Goal: Find specific page/section: Find specific page/section

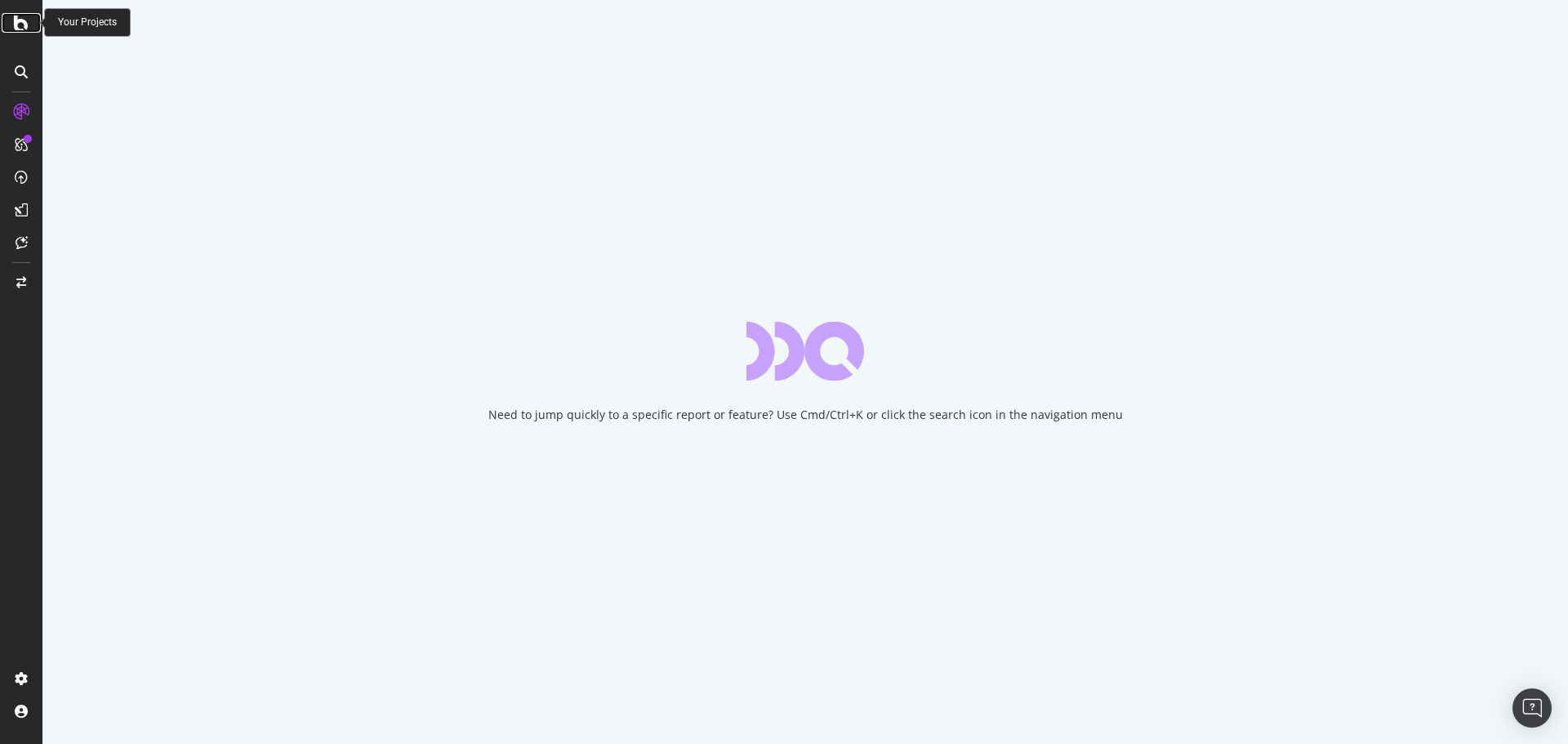
click at [13, 21] on div at bounding box center [21, 23] width 39 height 19
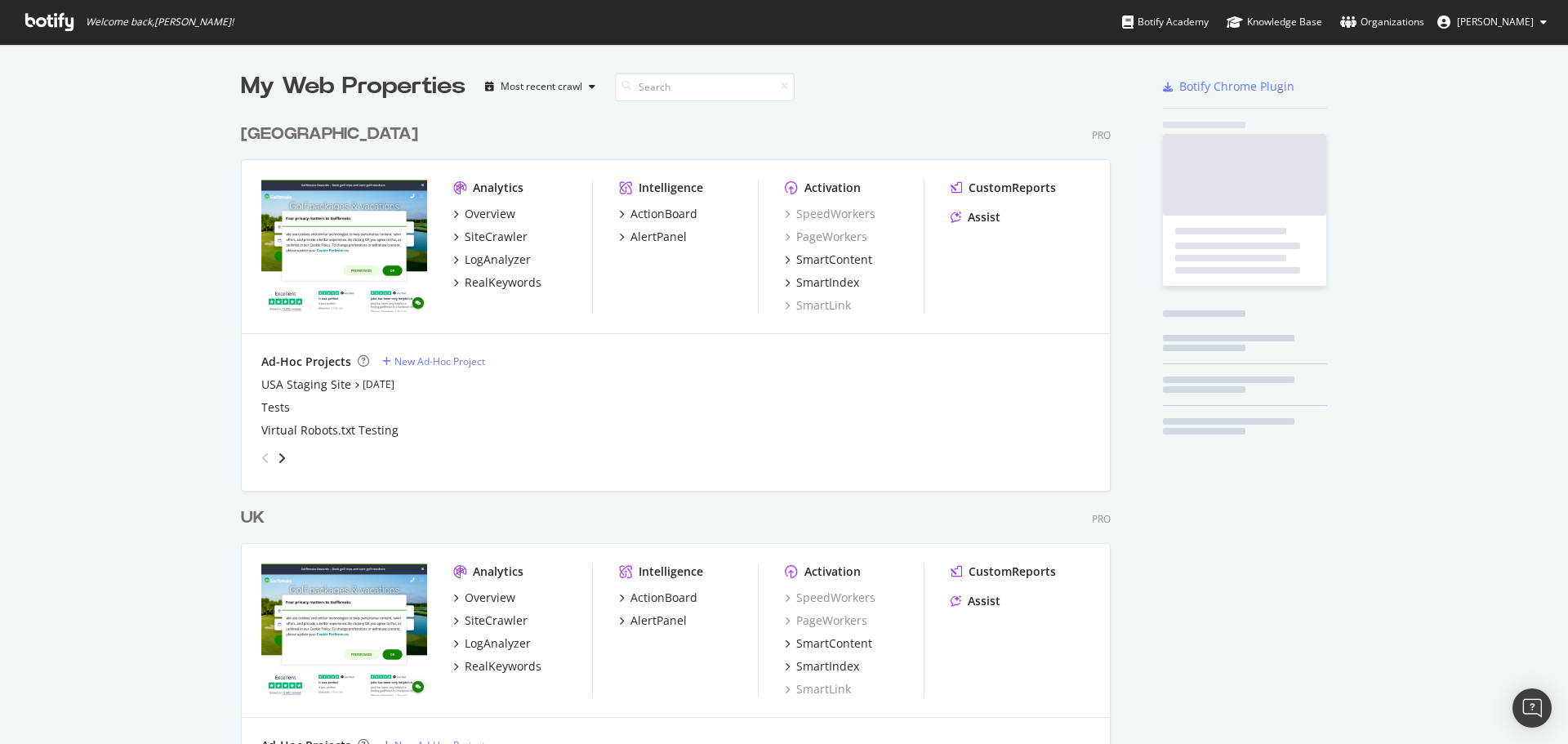
scroll to position [732, 1543]
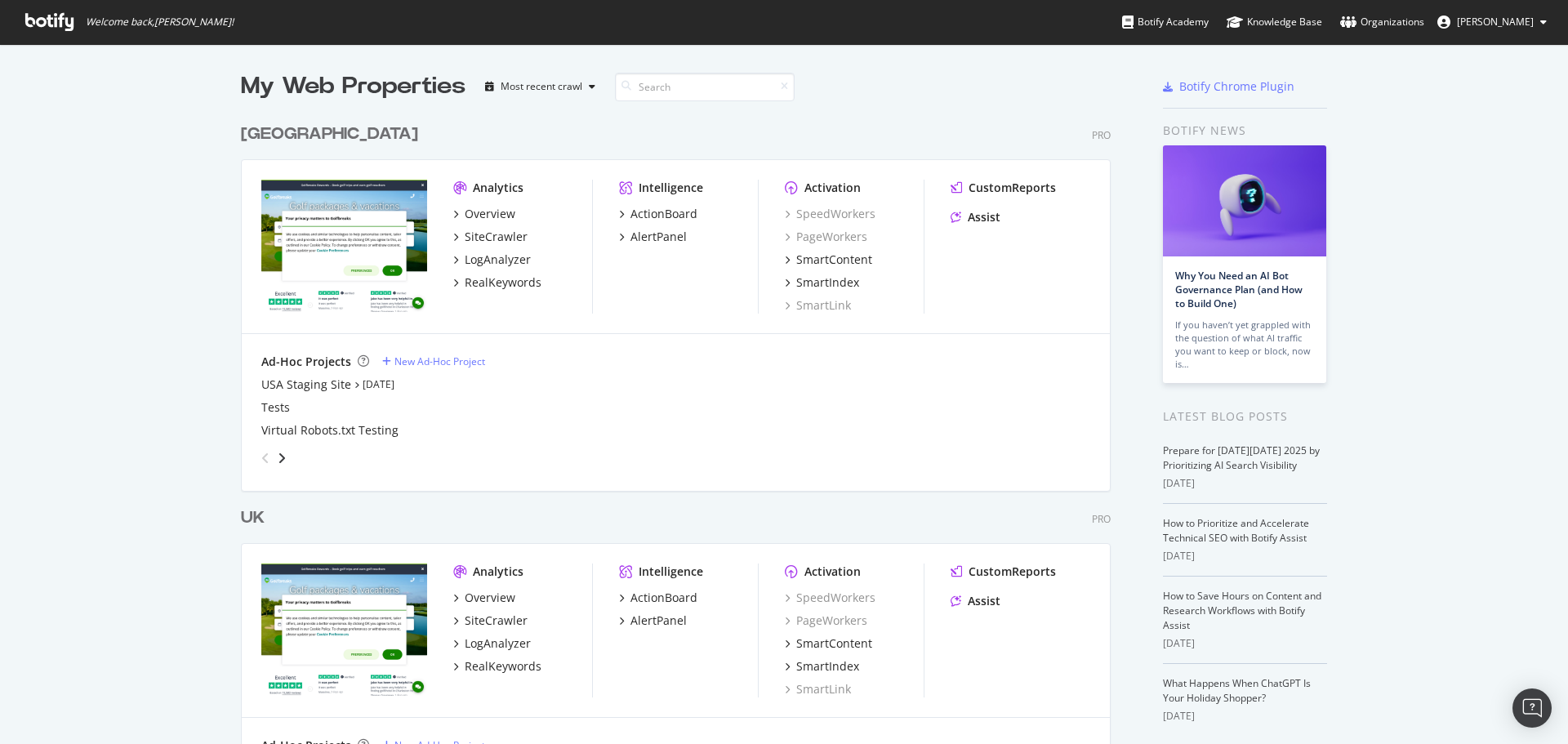
click at [256, 138] on div "[GEOGRAPHIC_DATA]" at bounding box center [329, 134] width 177 height 24
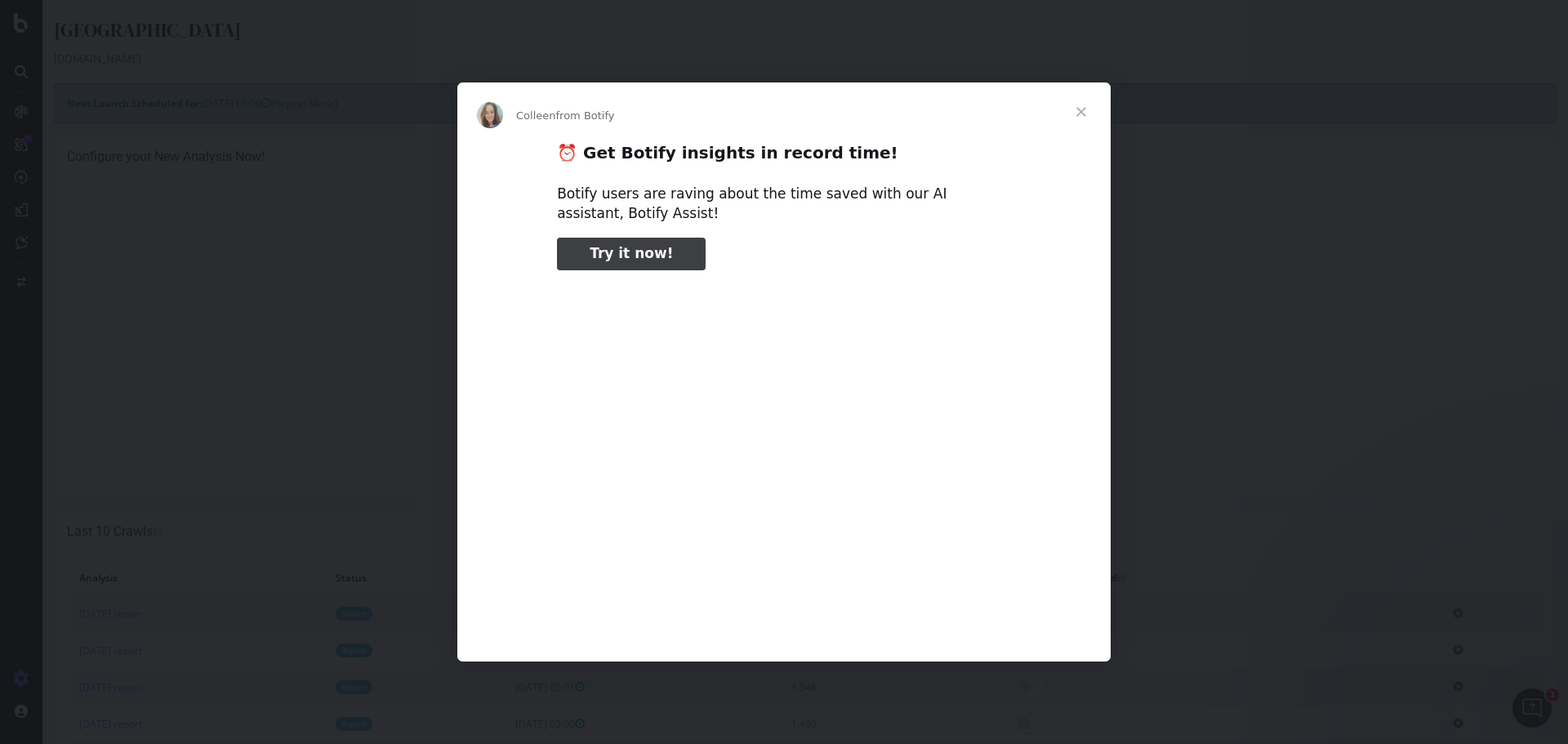
type input "105741"
click at [1086, 117] on span "Close" at bounding box center [1081, 111] width 59 height 59
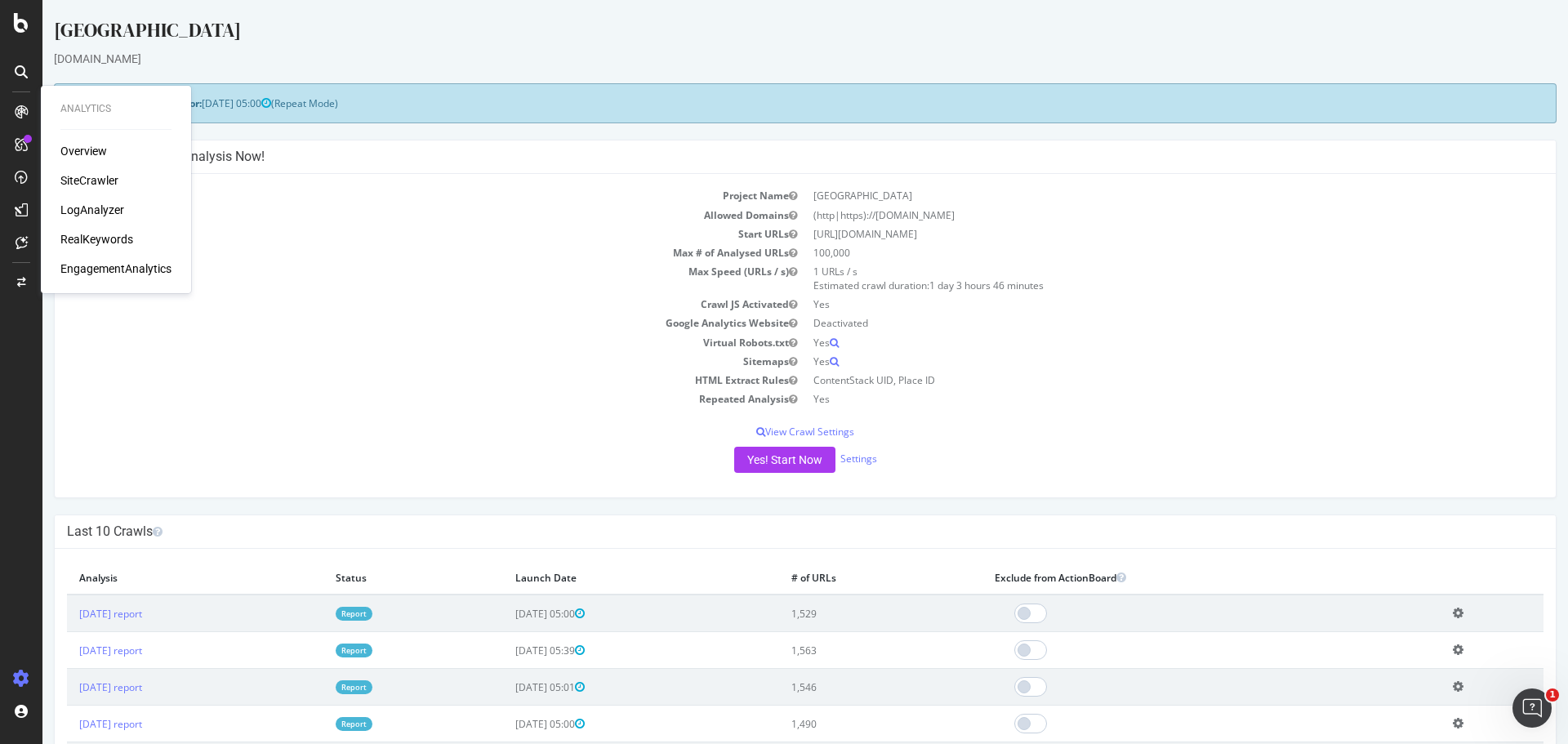
click at [102, 181] on div "SiteCrawler" at bounding box center [89, 181] width 58 height 17
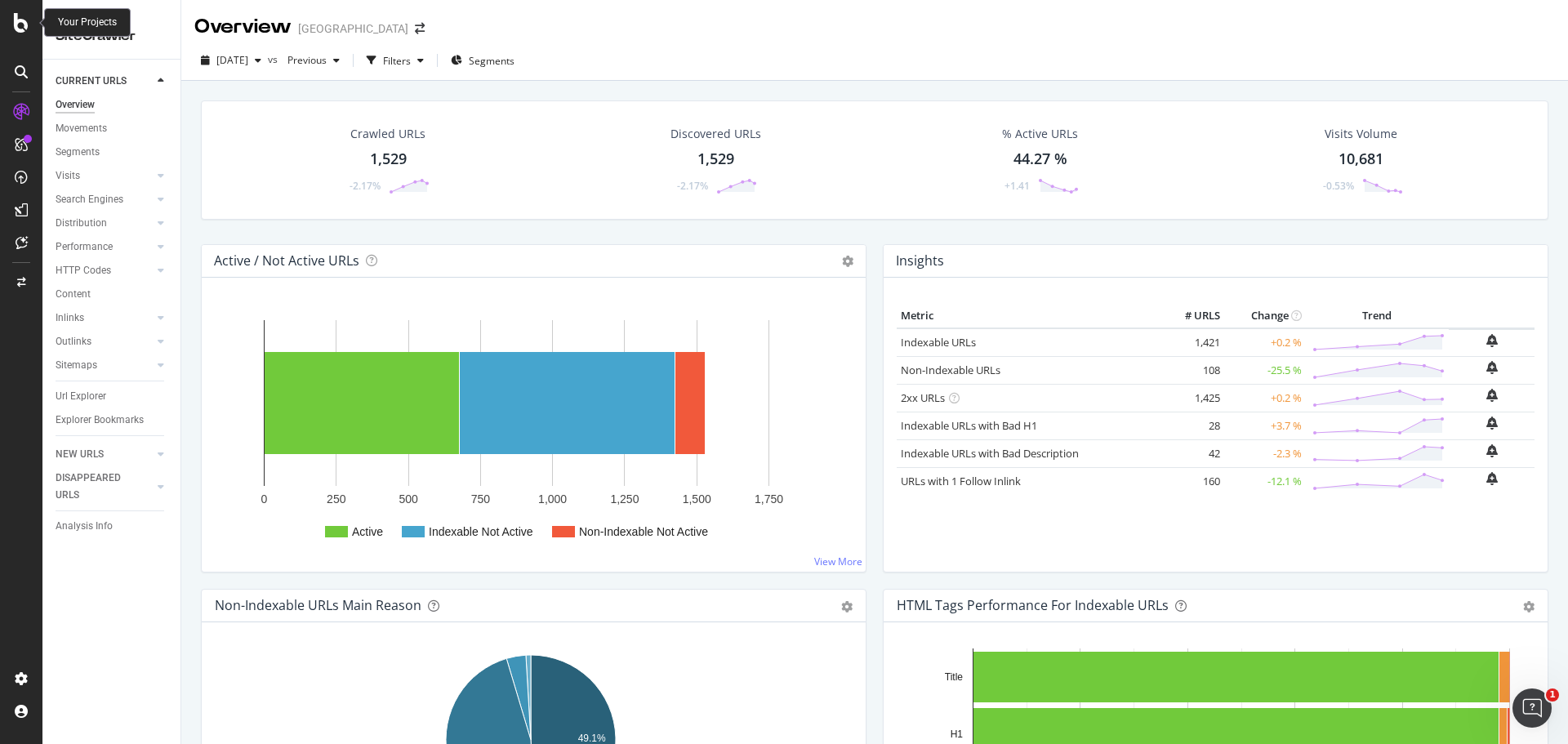
click at [7, 25] on div at bounding box center [21, 23] width 39 height 19
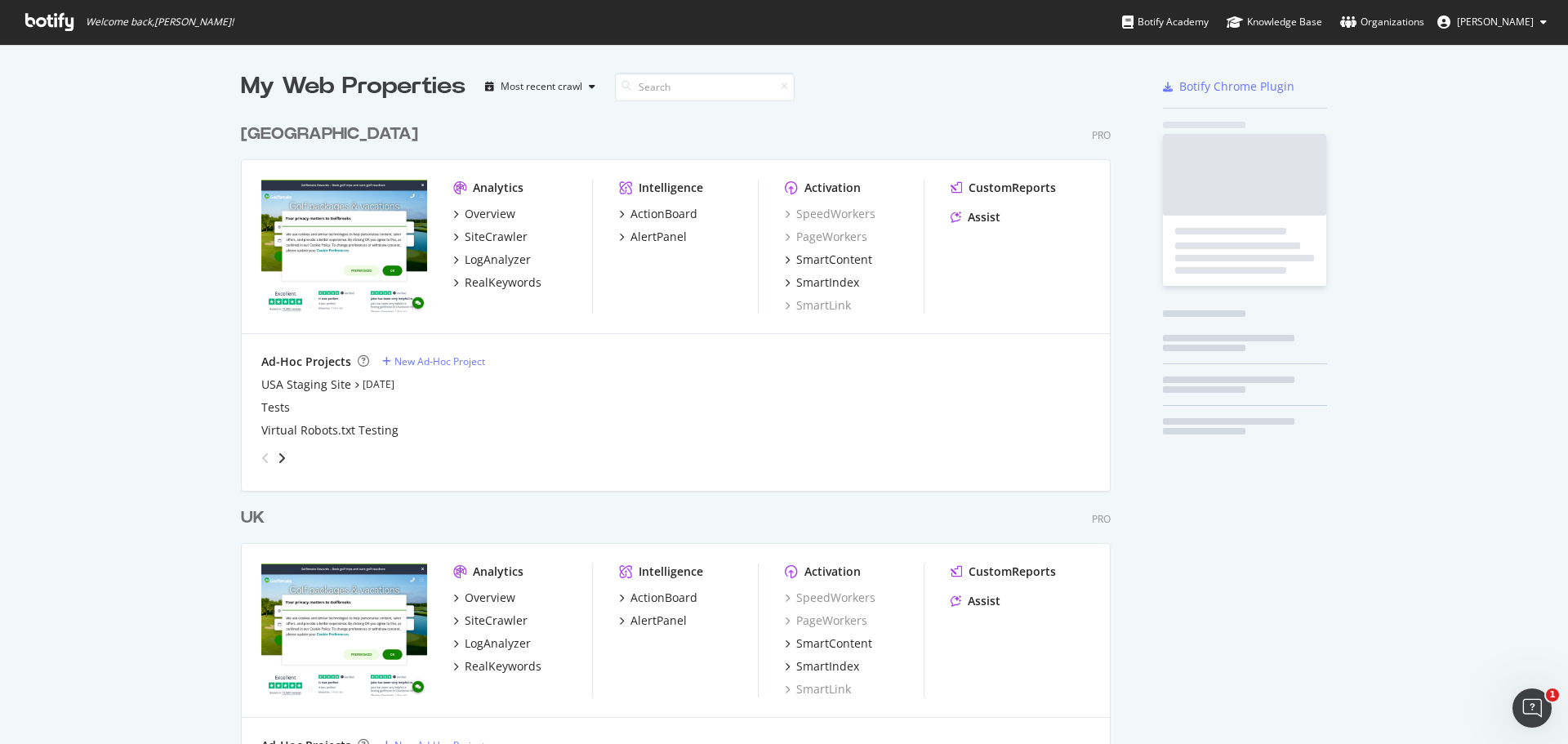
scroll to position [732, 1543]
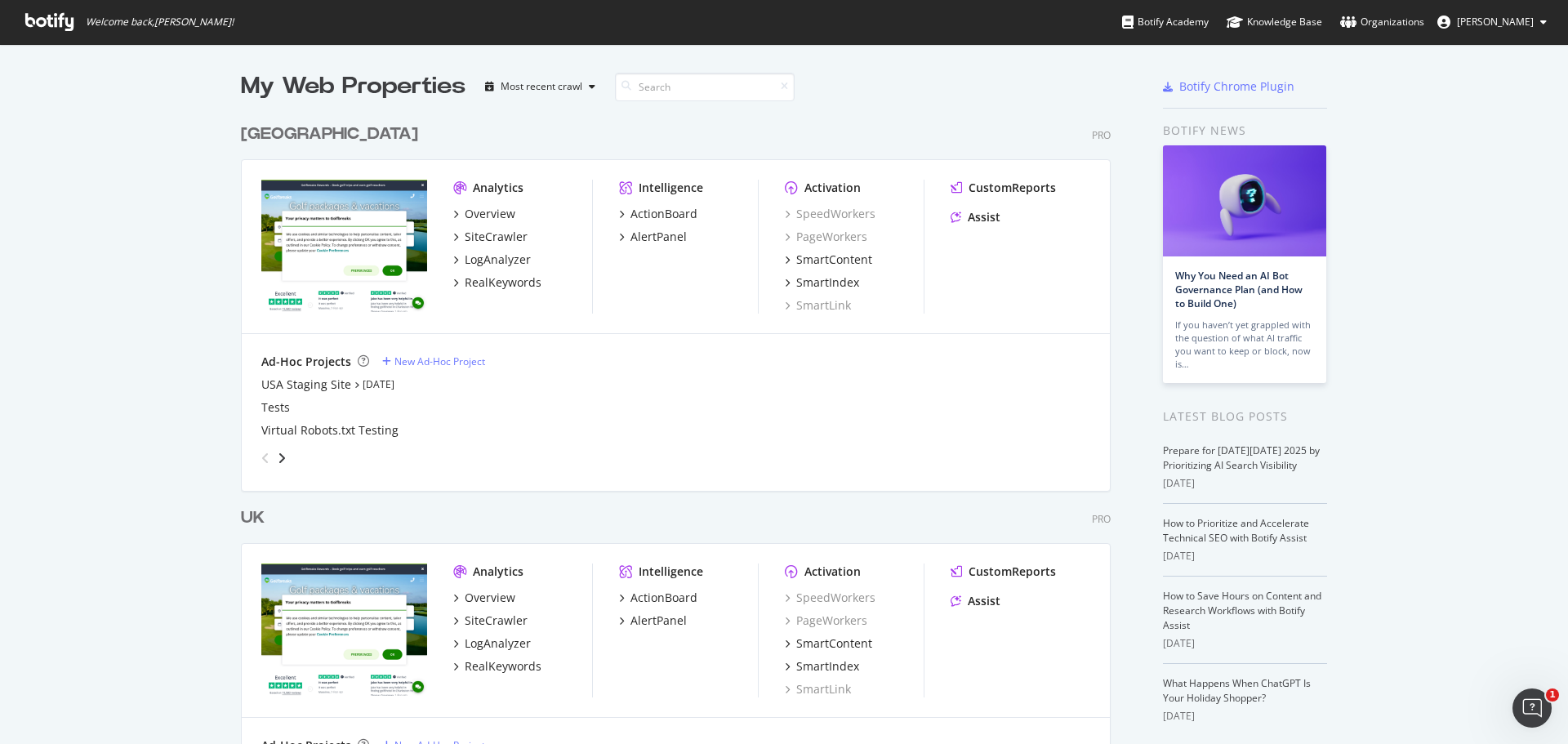
click at [256, 518] on div "UK" at bounding box center [252, 518] width 24 height 24
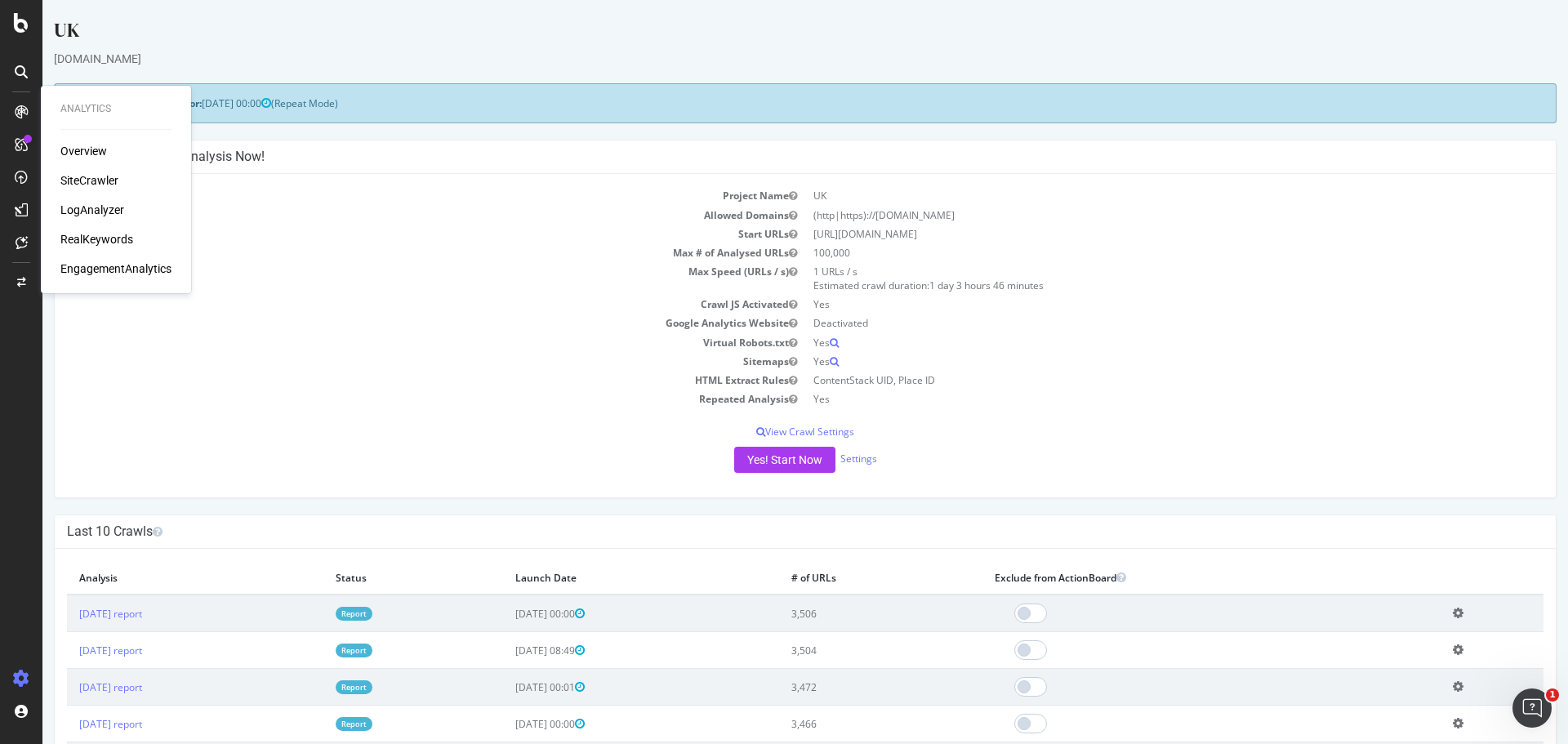
click at [109, 179] on div "SiteCrawler" at bounding box center [89, 181] width 58 height 17
